Goal: Transaction & Acquisition: Download file/media

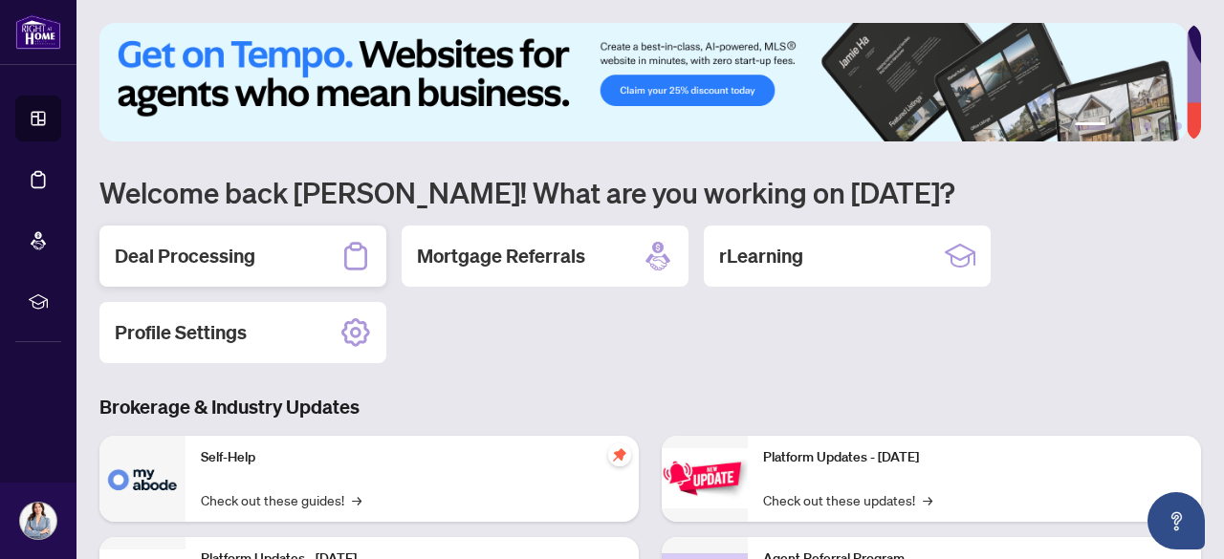
click at [198, 259] on h2 "Deal Processing" at bounding box center [185, 256] width 141 height 27
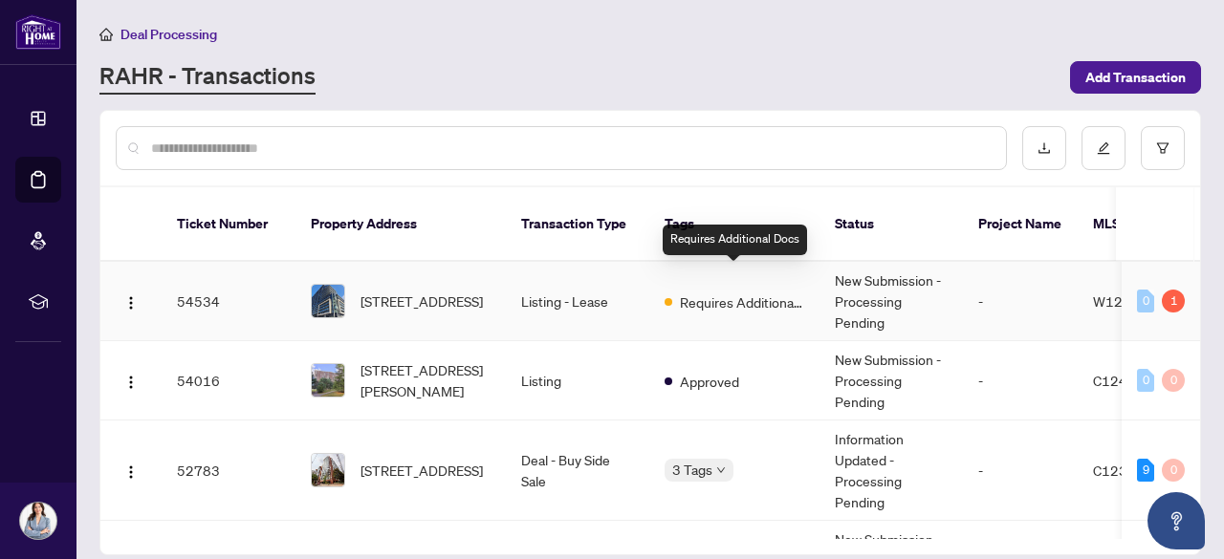
click at [739, 292] on span "Requires Additional Docs" at bounding box center [742, 302] width 124 height 21
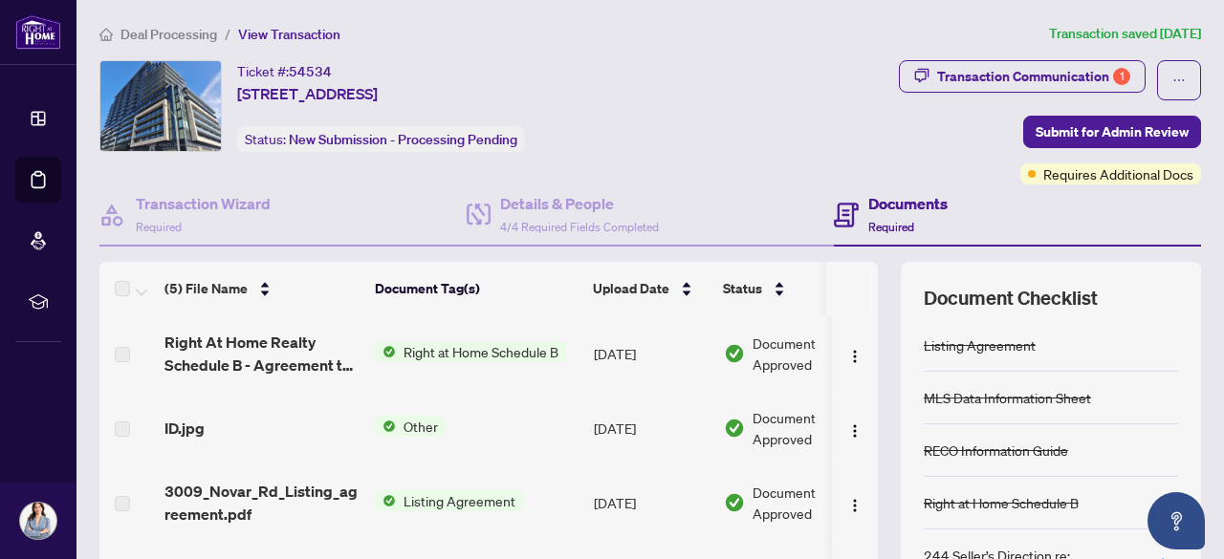
click at [151, 33] on span "Deal Processing" at bounding box center [168, 34] width 97 height 17
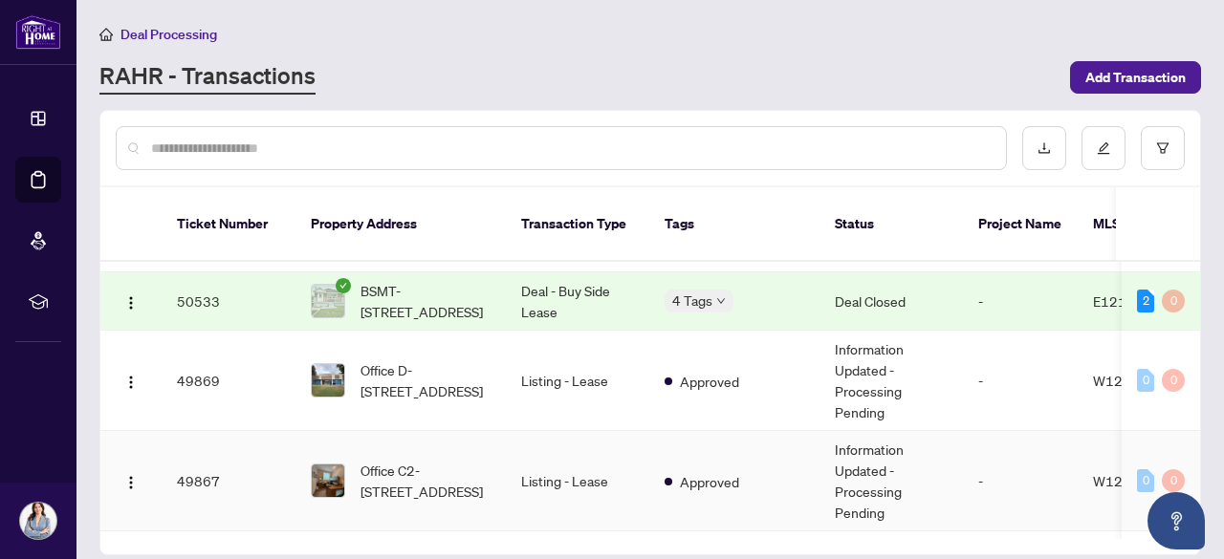
scroll to position [418, 0]
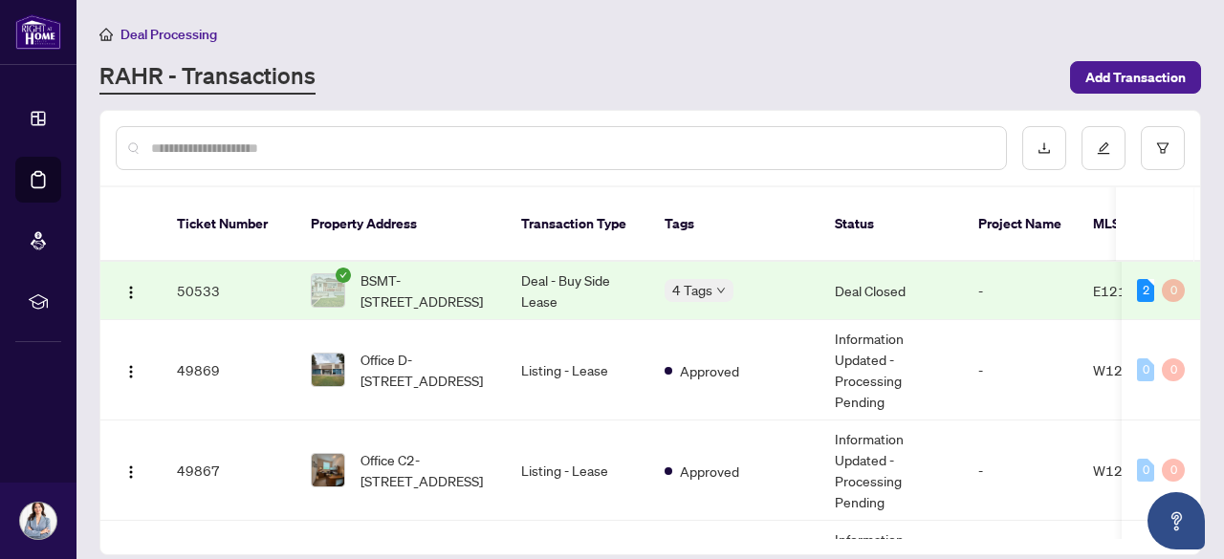
click at [447, 158] on div at bounding box center [561, 148] width 891 height 44
click at [350, 142] on input "text" at bounding box center [570, 148] width 839 height 21
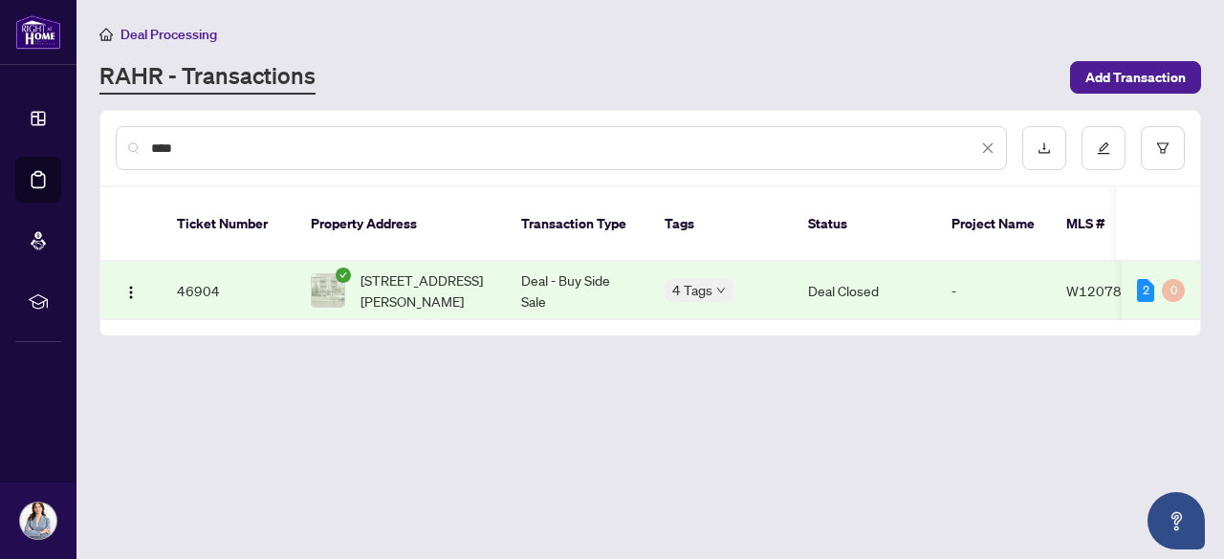
scroll to position [0, 0]
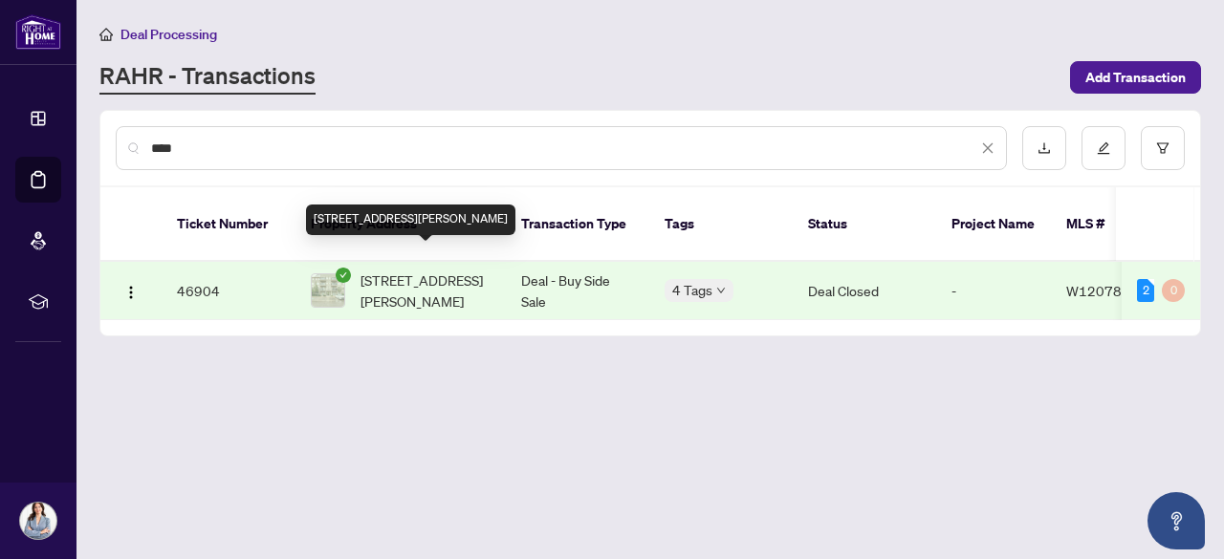
type input "****"
click at [440, 270] on span "[STREET_ADDRESS][PERSON_NAME]" at bounding box center [425, 291] width 130 height 42
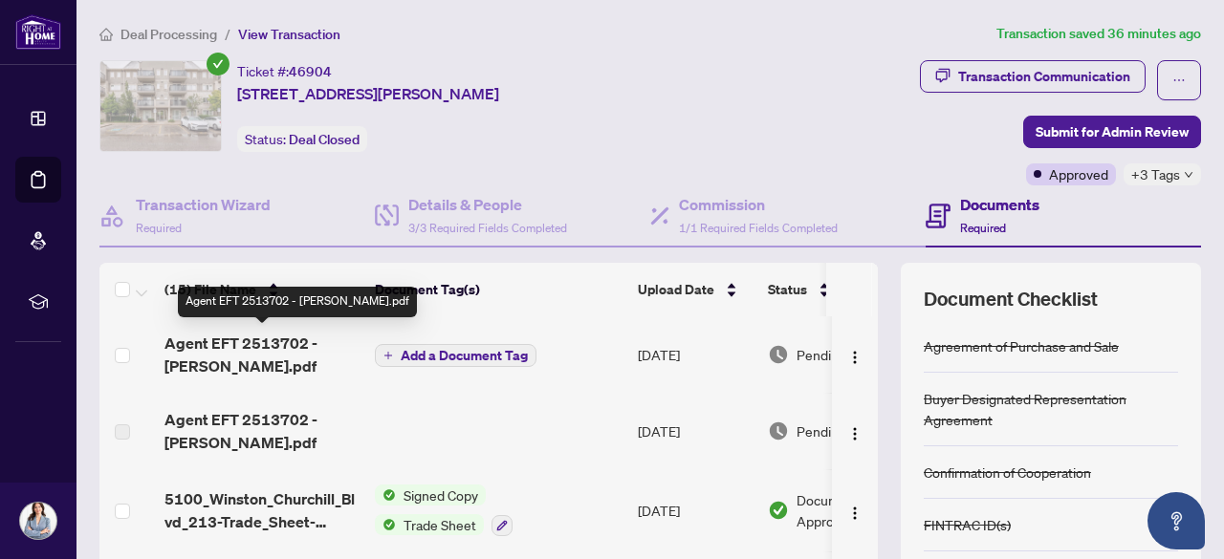
click at [216, 350] on span "Agent EFT 2513702 - [PERSON_NAME].pdf" at bounding box center [261, 355] width 195 height 46
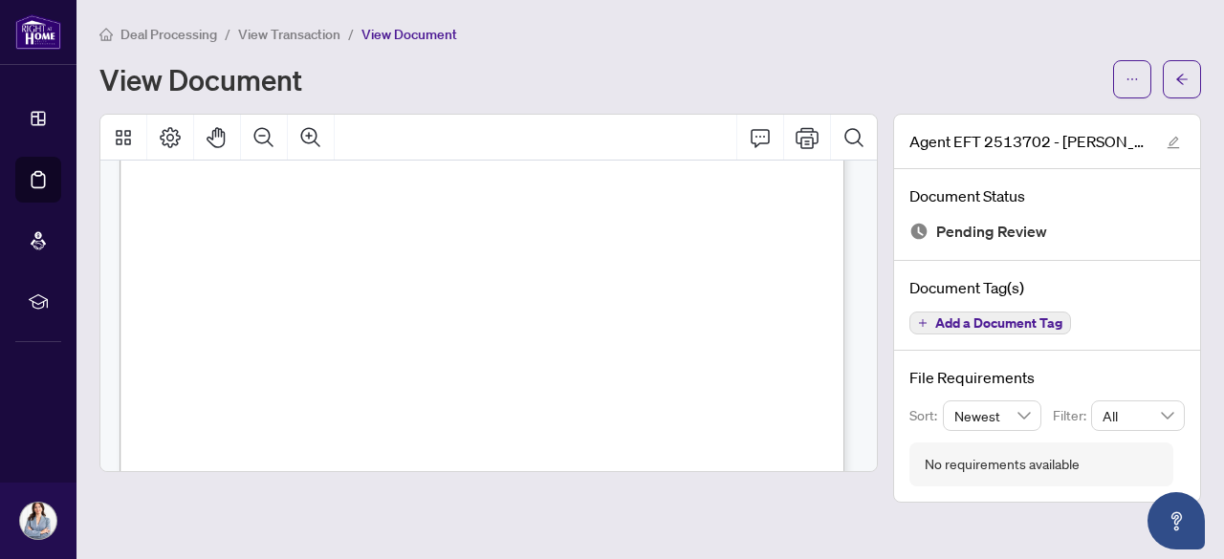
scroll to position [36, 0]
click at [1113, 74] on button "button" at bounding box center [1132, 79] width 38 height 38
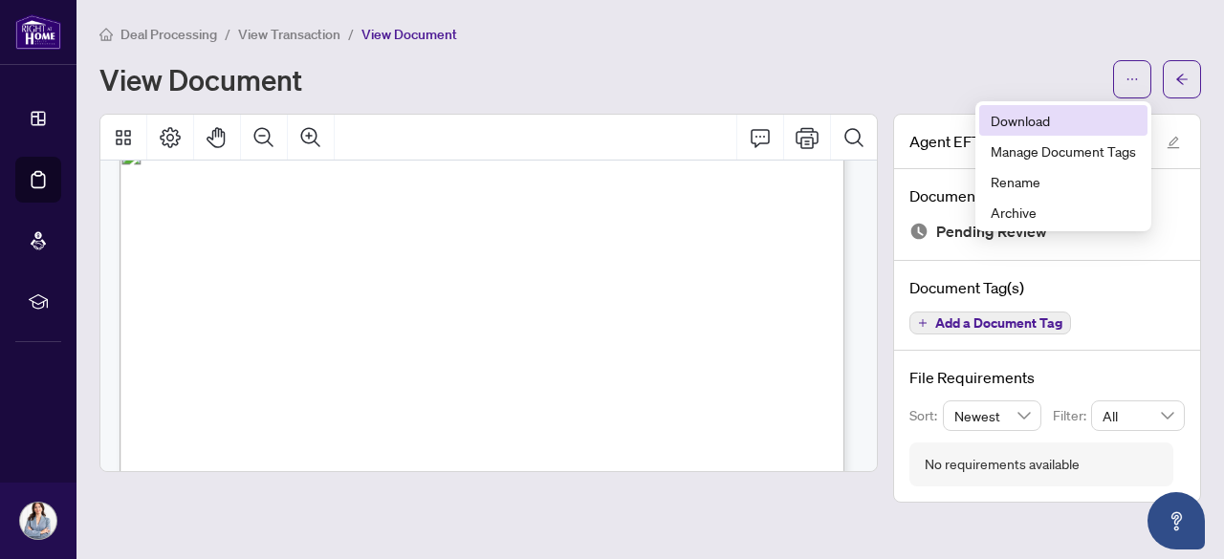
click at [1030, 118] on span "Download" at bounding box center [1063, 120] width 145 height 21
